Goal: Information Seeking & Learning: Learn about a topic

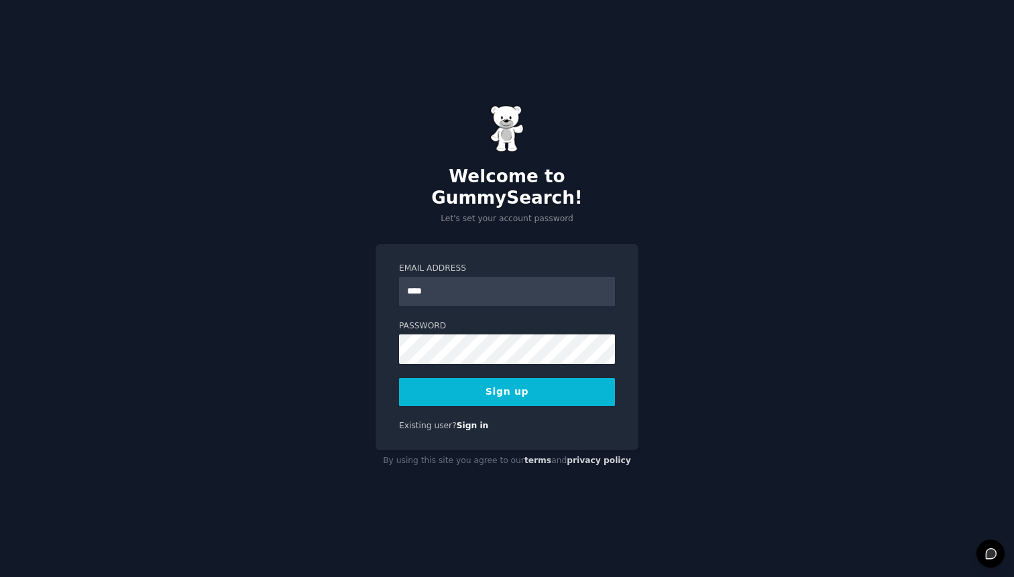
type input "**********"
click at [443, 321] on label "Password" at bounding box center [507, 327] width 216 height 12
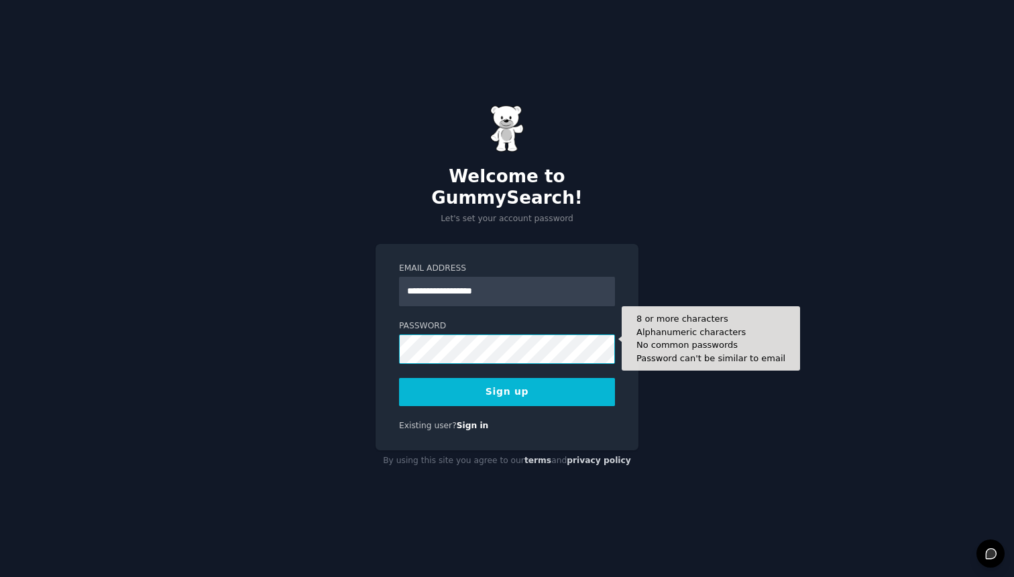
click at [399, 378] on button "Sign up" at bounding box center [507, 392] width 216 height 28
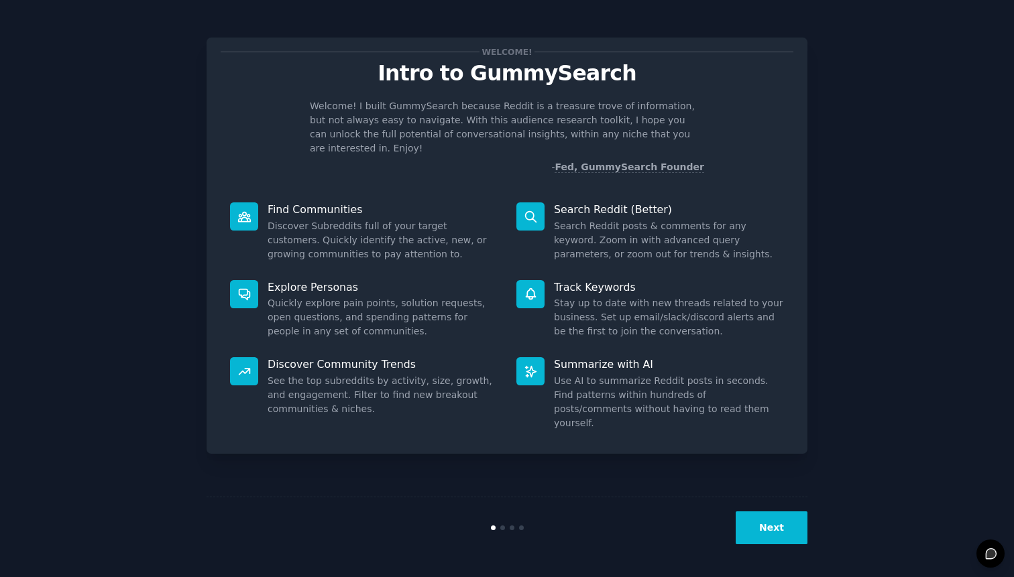
click at [757, 533] on button "Next" at bounding box center [772, 528] width 72 height 33
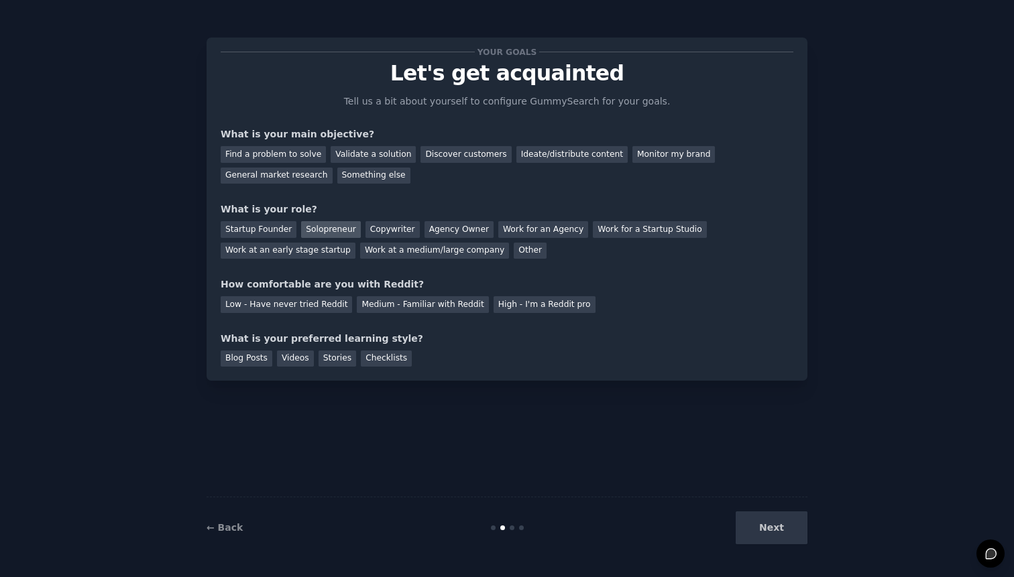
click at [343, 232] on div "Solopreneur" at bounding box center [330, 229] width 59 height 17
click at [303, 146] on div "Find a problem to solve" at bounding box center [273, 154] width 105 height 17
click at [760, 515] on div "Next" at bounding box center [707, 528] width 201 height 33
click at [762, 519] on div "Next" at bounding box center [707, 528] width 201 height 33
click at [406, 305] on div "Medium - Familiar with Reddit" at bounding box center [422, 304] width 131 height 17
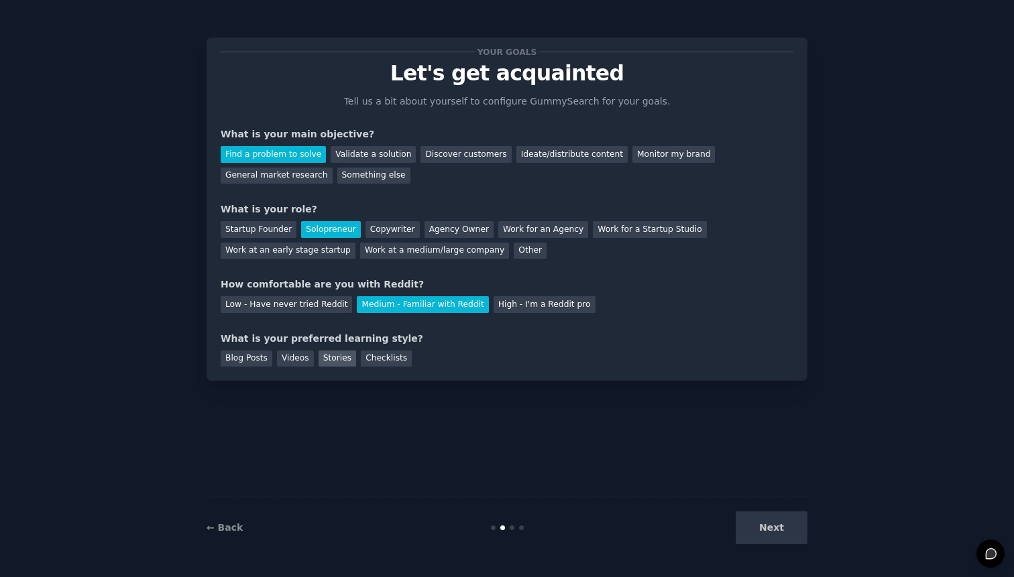
click at [333, 361] on div "Stories" at bounding box center [338, 359] width 38 height 17
click at [783, 521] on button "Next" at bounding box center [772, 528] width 72 height 33
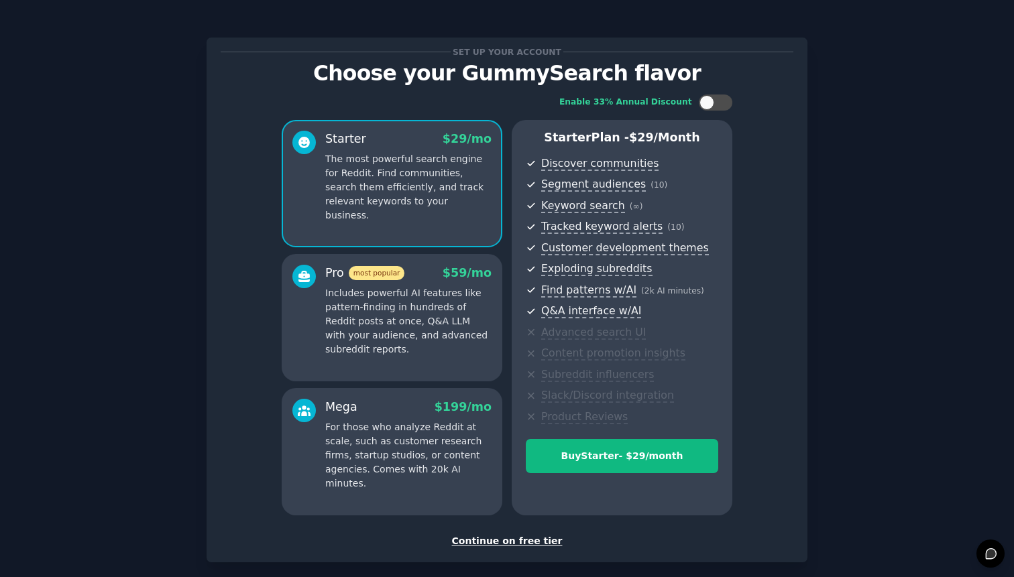
click at [781, 525] on div "Enable 33% Annual Discount Starter $ 29 /mo The most powerful search engine for…" at bounding box center [507, 305] width 573 height 440
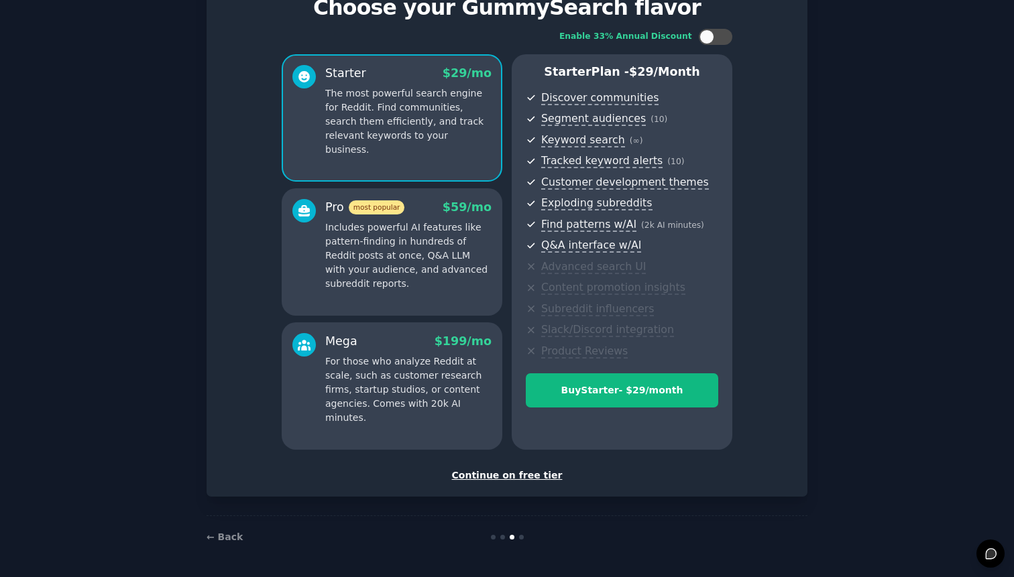
click at [507, 476] on div "Continue on free tier" at bounding box center [507, 476] width 573 height 14
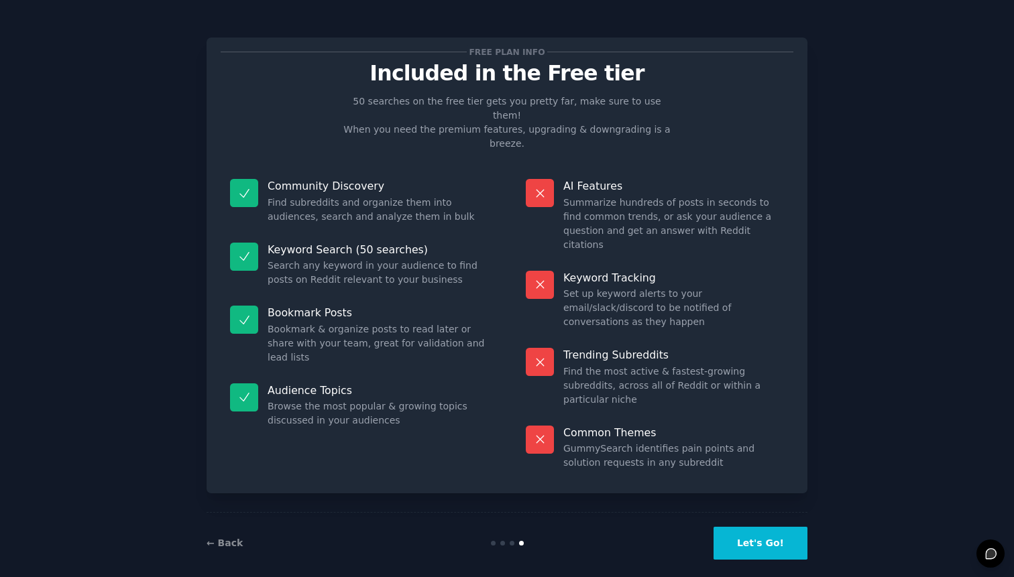
click at [740, 527] on button "Let's Go!" at bounding box center [761, 543] width 94 height 33
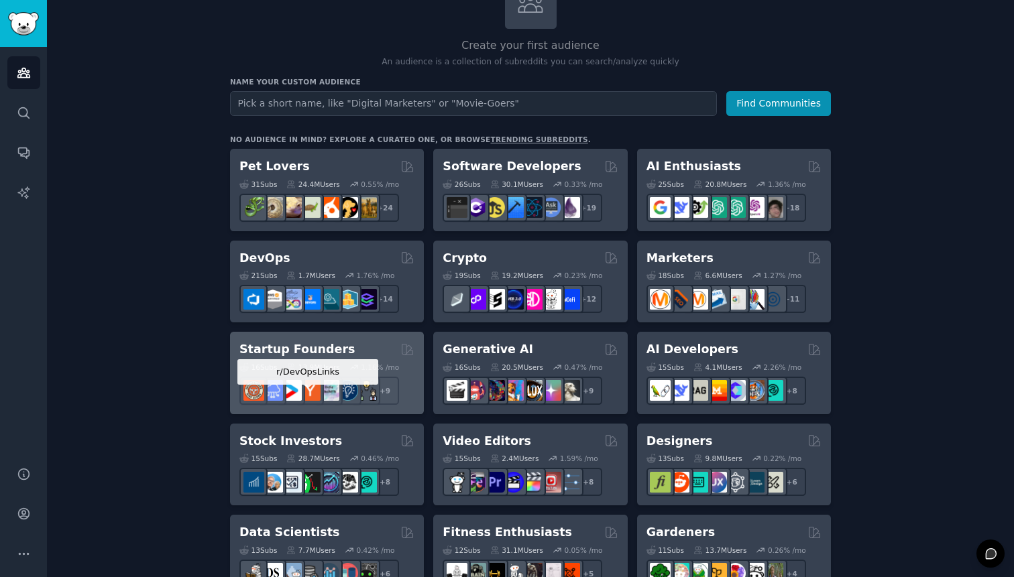
scroll to position [115, 0]
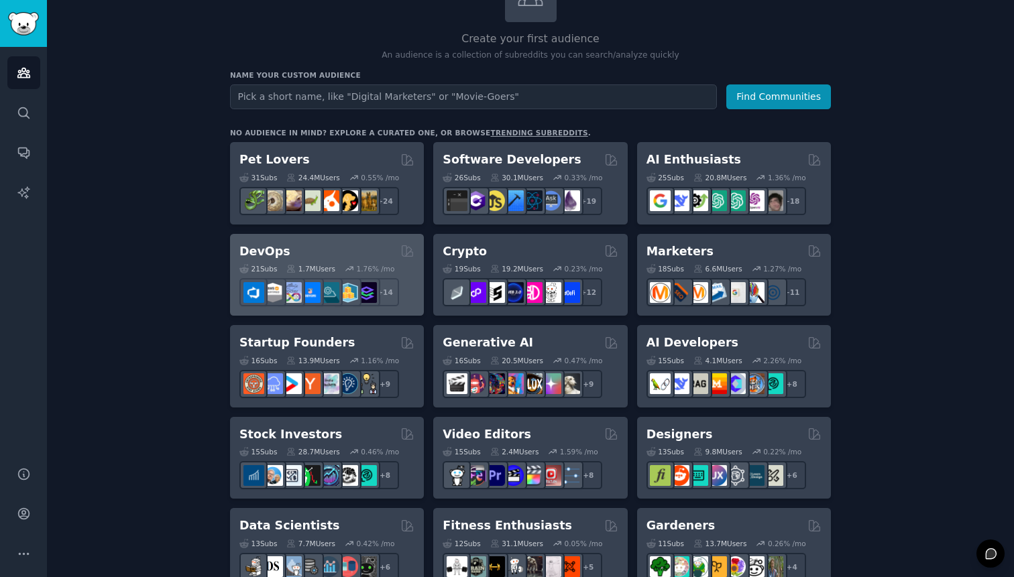
click at [296, 252] on div "DevOps Curated by GummySearch" at bounding box center [326, 251] width 175 height 17
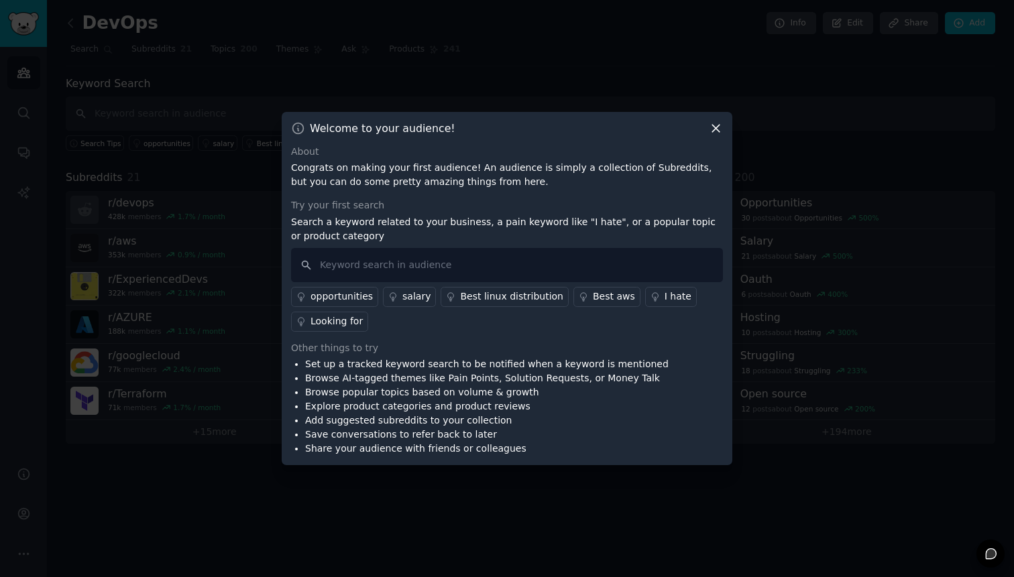
click at [714, 133] on icon at bounding box center [716, 128] width 14 height 14
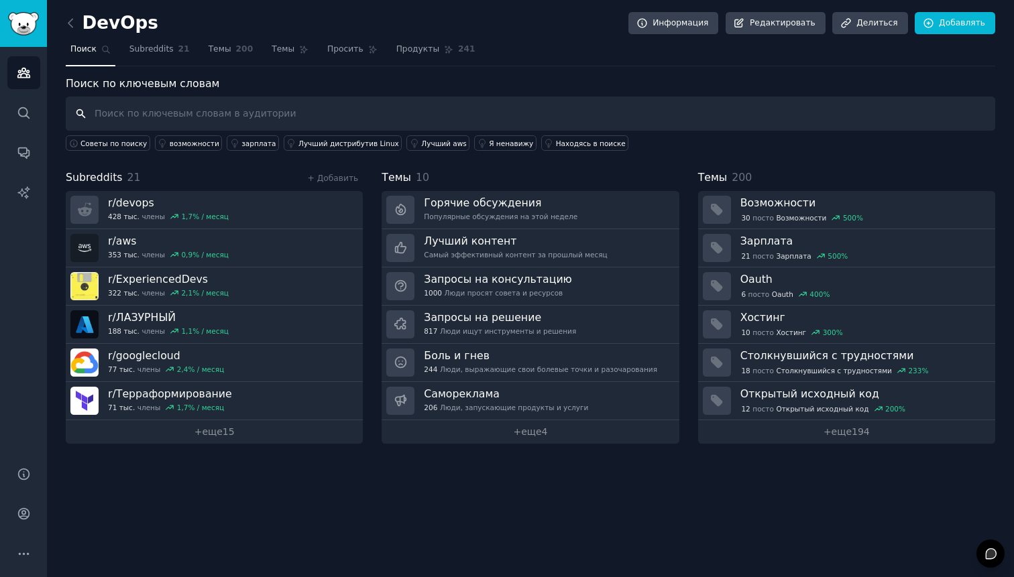
click at [335, 108] on input "text" at bounding box center [531, 114] width 930 height 34
click at [492, 144] on font "Я ненавижу" at bounding box center [511, 144] width 44 height 8
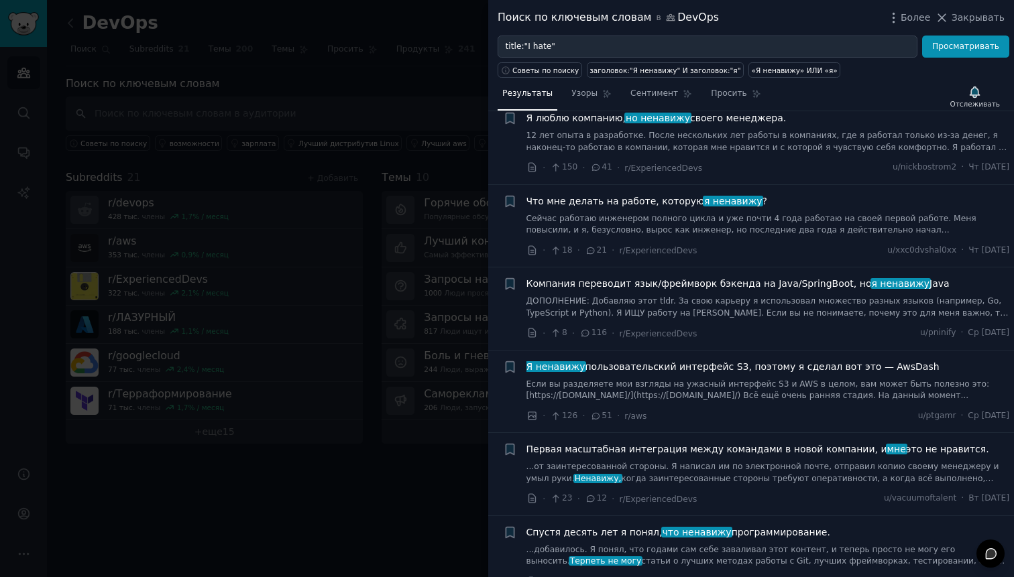
scroll to position [365, 0]
click at [963, 18] on font "Закрывать" at bounding box center [978, 17] width 53 height 11
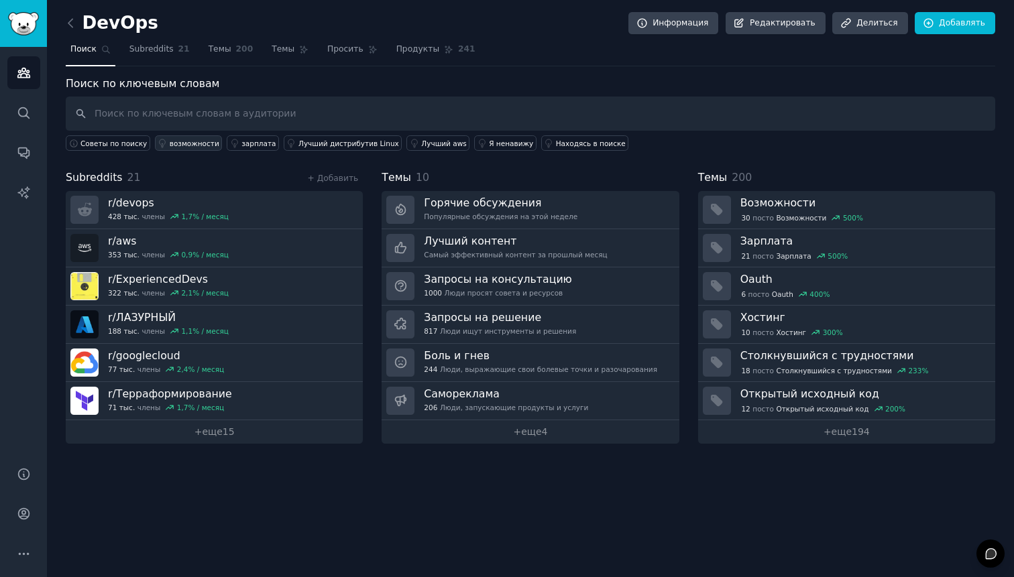
click at [198, 150] on link "возможности" at bounding box center [189, 142] width 68 height 15
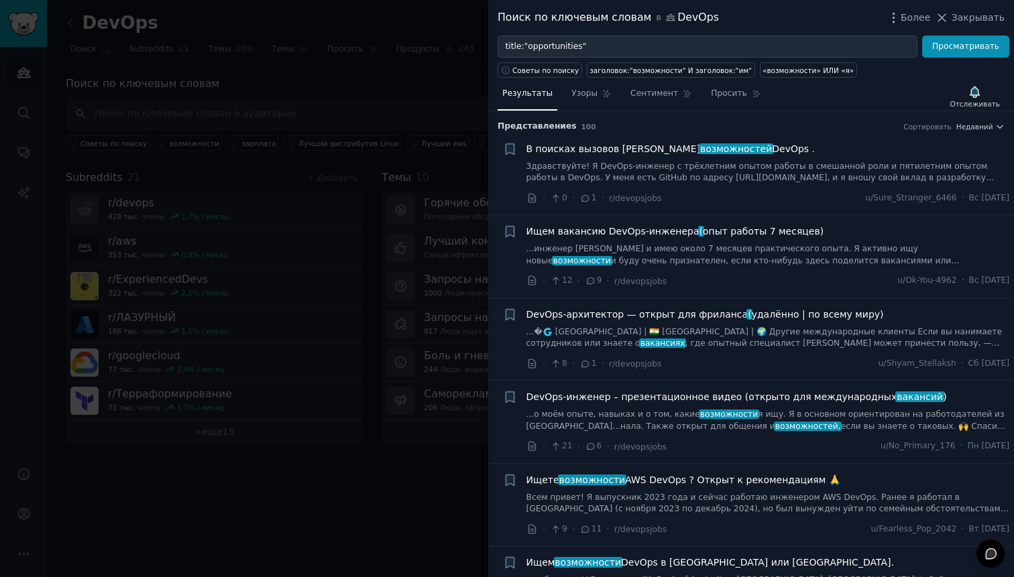
click at [362, 179] on div at bounding box center [507, 288] width 1014 height 577
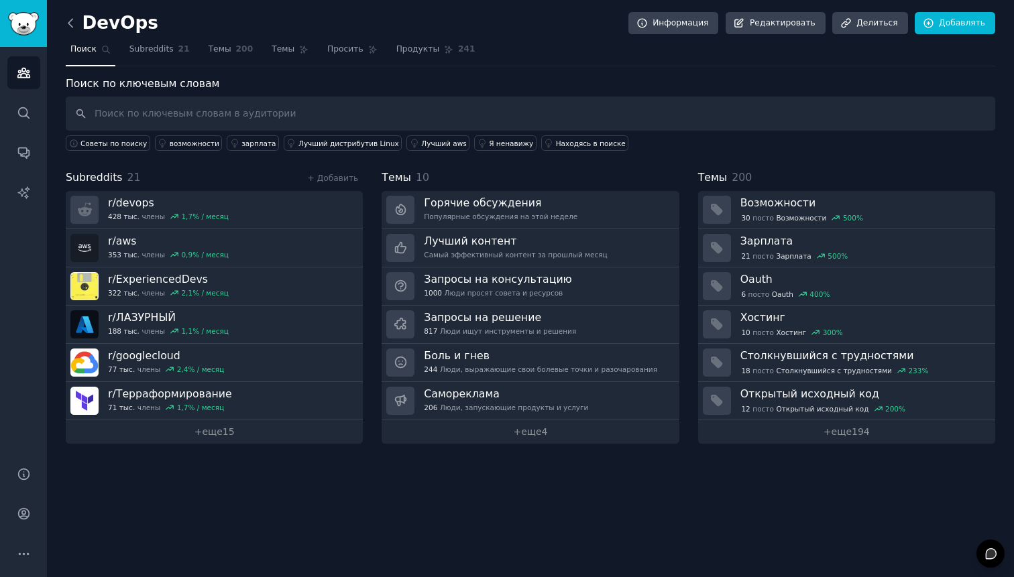
click at [75, 25] on icon at bounding box center [71, 23] width 14 height 14
